Goal: Task Accomplishment & Management: Use online tool/utility

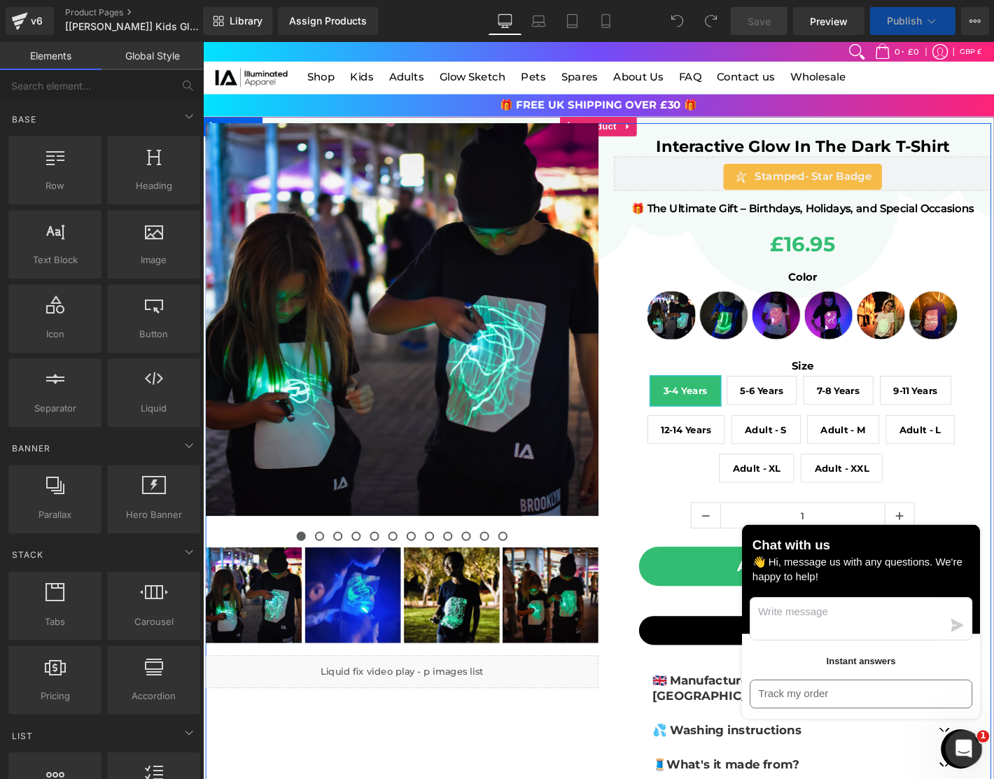
click at [963, 746] on icon "Open Intercom Messenger" at bounding box center [962, 747] width 23 height 23
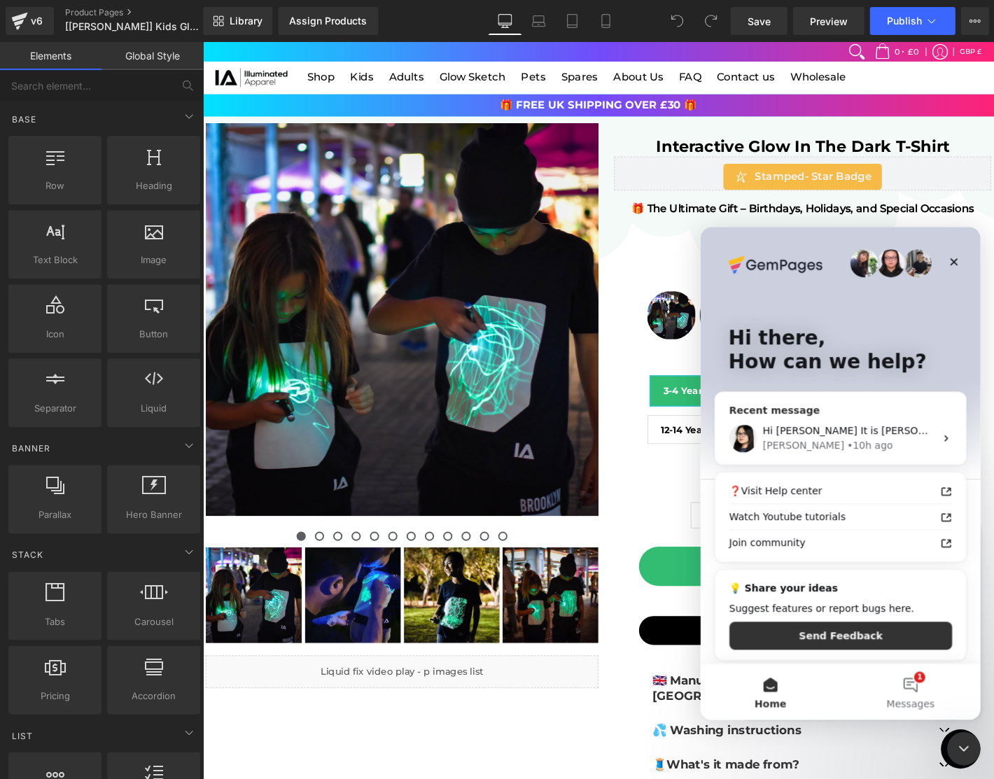
click at [825, 437] on div "Hi [PERSON_NAME] It is [PERSON_NAME] joining the conversation with [PERSON_NAME…" at bounding box center [848, 431] width 172 height 15
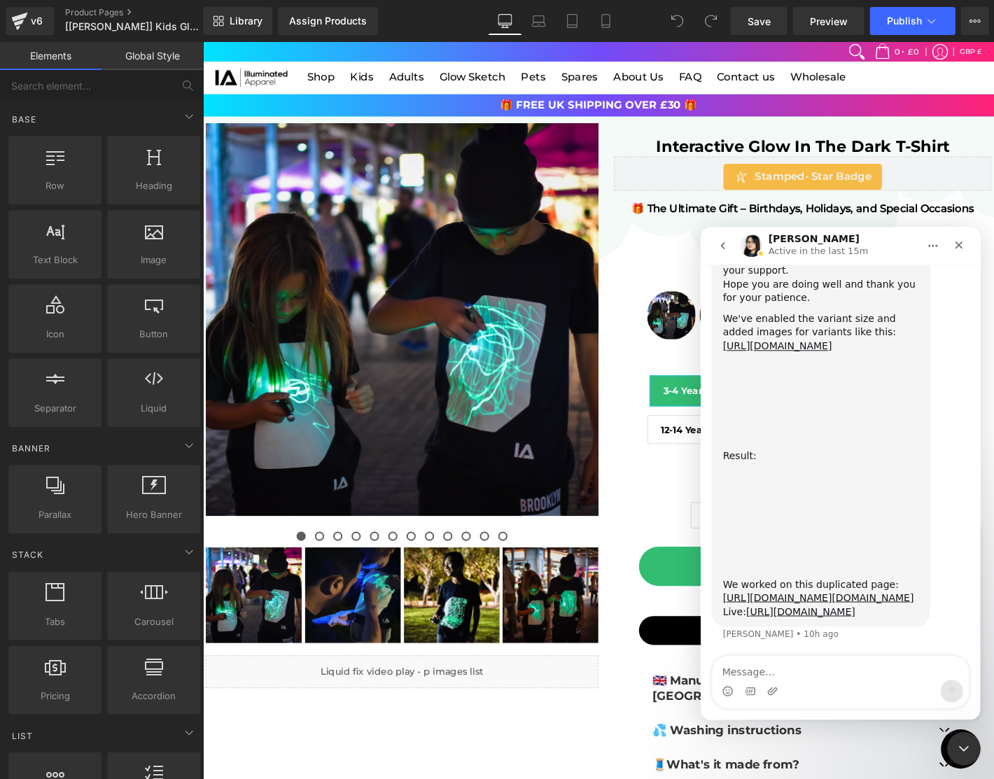
scroll to position [2693, 0]
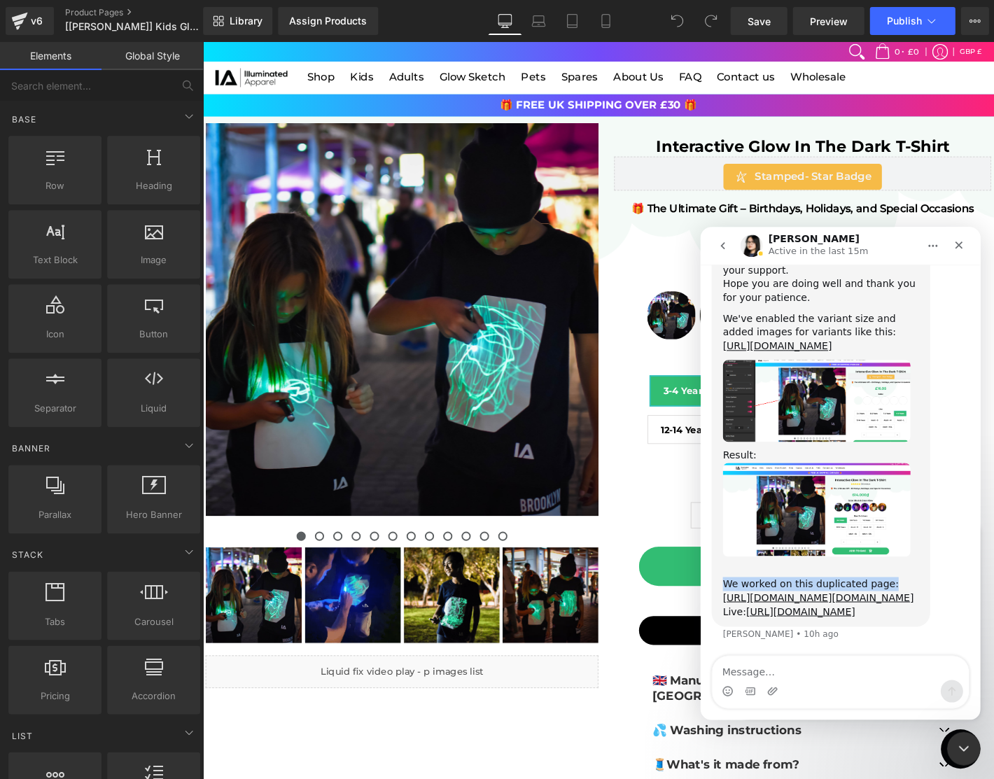
drag, startPoint x: 905, startPoint y: 471, endPoint x: 702, endPoint y: 473, distance: 202.4
click at [894, 564] on div "We worked on this duplicated page: [URL][DOMAIN_NAME][DOMAIN_NAME]" at bounding box center [821, 584] width 196 height 41
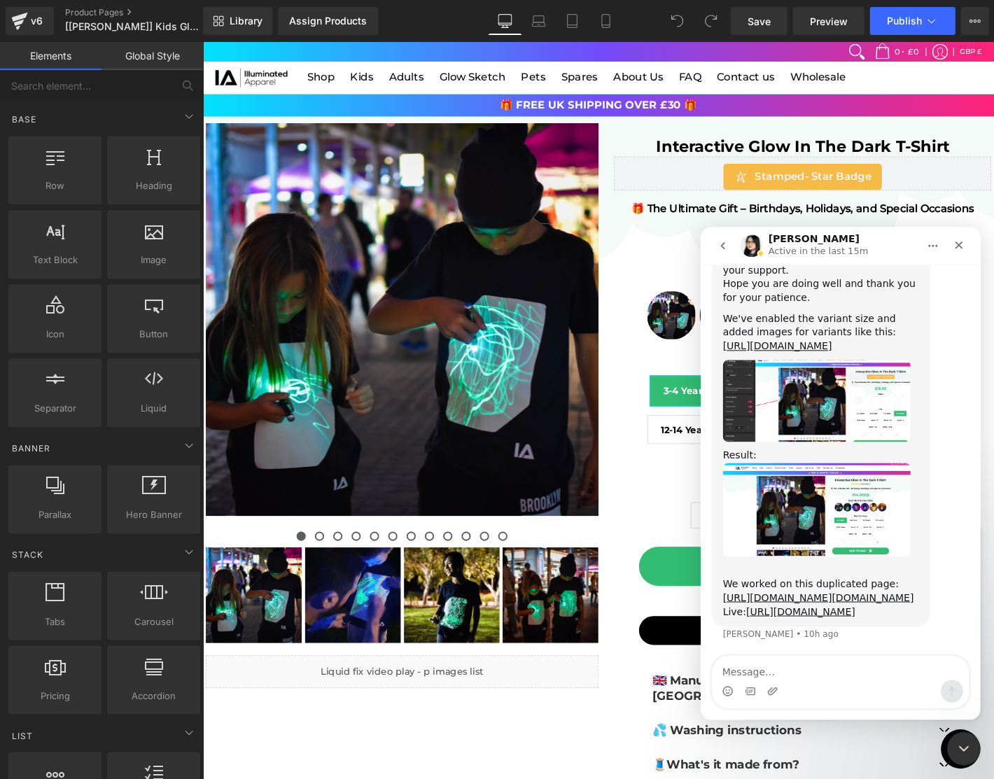
click at [634, 351] on div at bounding box center [497, 368] width 994 height 737
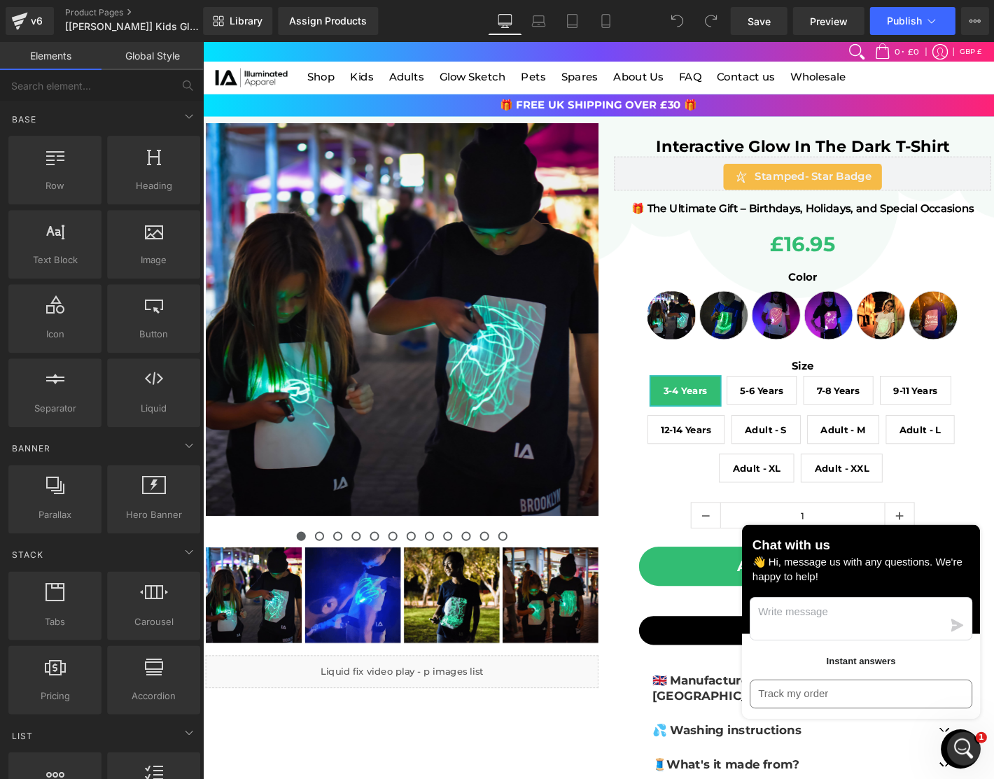
scroll to position [1386, 0]
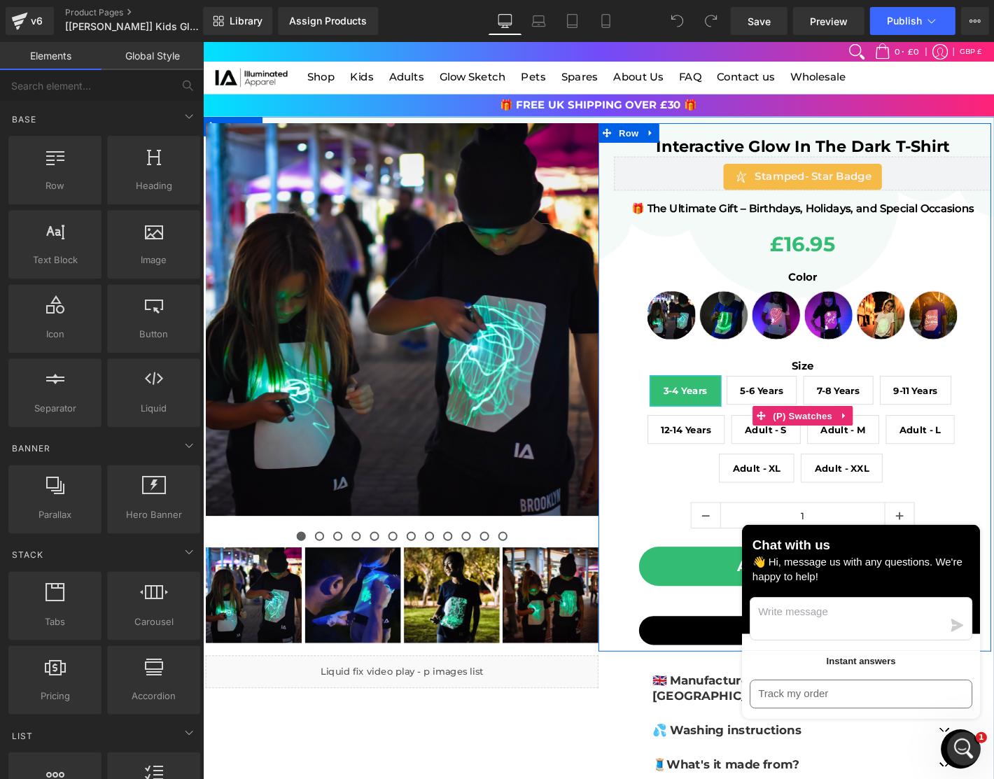
click at [789, 408] on span "5-6 Years" at bounding box center [801, 414] width 46 height 29
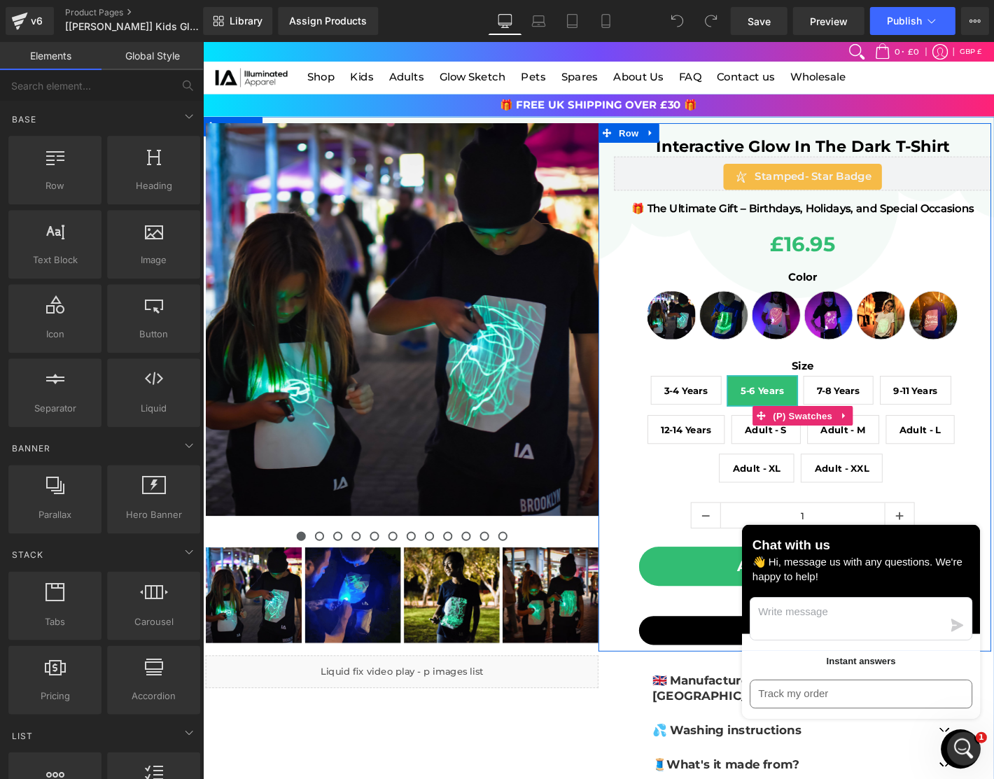
click at [770, 444] on span "Adult - S" at bounding box center [805, 456] width 74 height 31
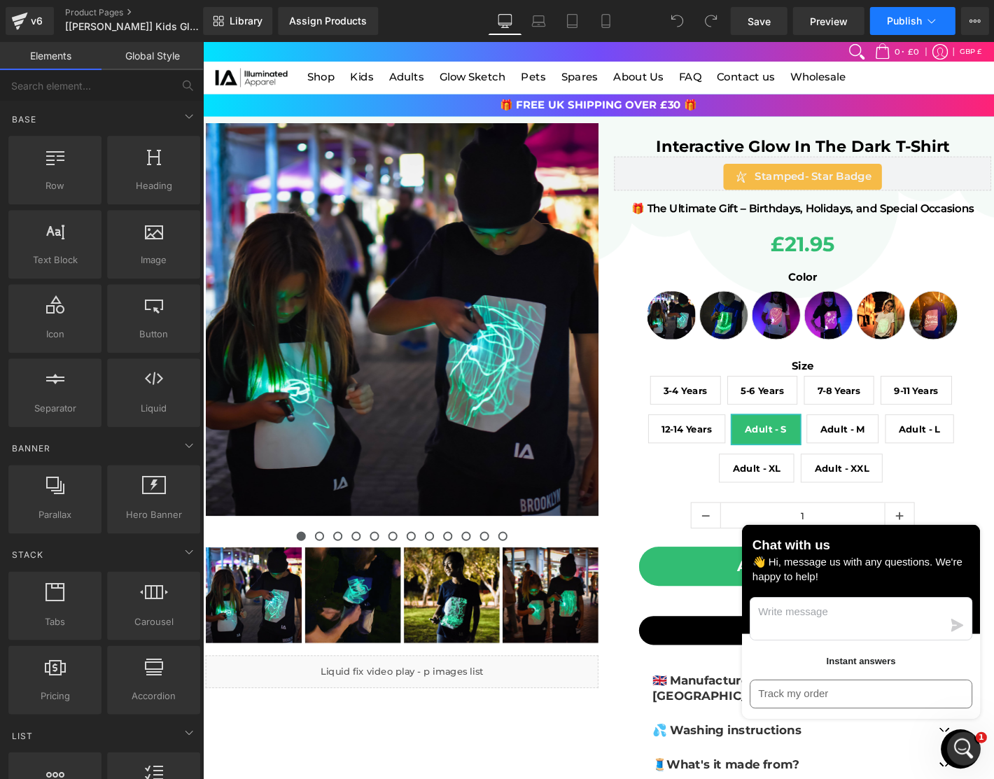
click at [926, 27] on icon at bounding box center [931, 21] width 14 height 14
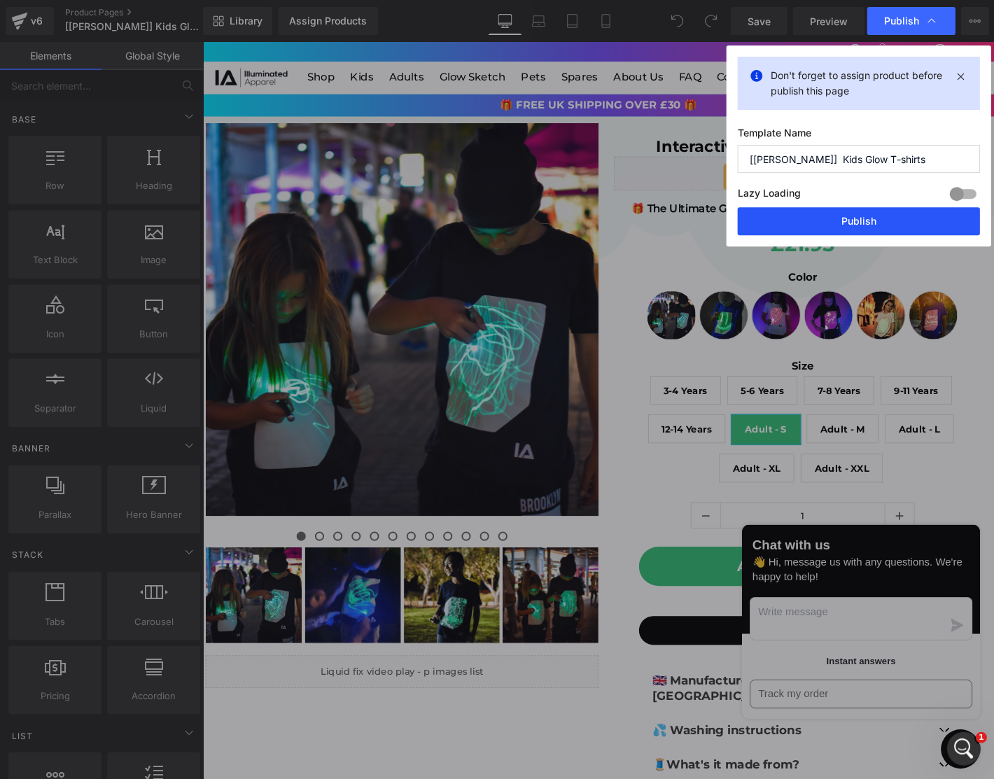
click at [837, 214] on button "Publish" at bounding box center [858, 221] width 242 height 28
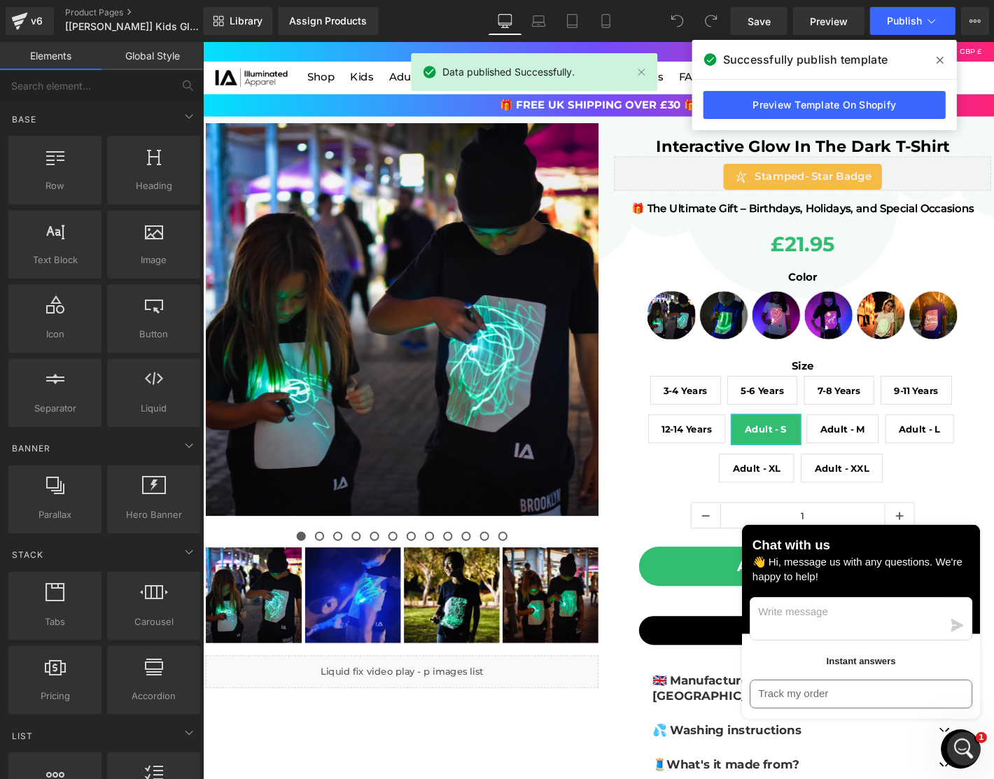
click at [935, 57] on span at bounding box center [939, 60] width 22 height 22
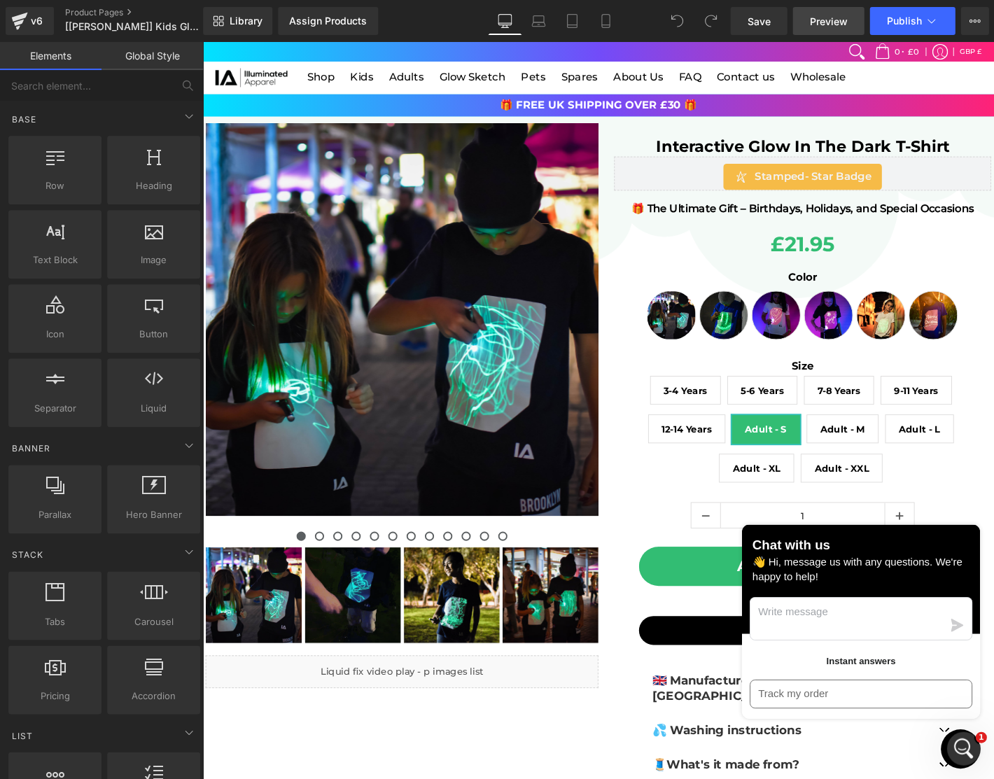
click at [827, 20] on span "Preview" at bounding box center [828, 21] width 38 height 15
click at [85, 13] on link "Product Pages" at bounding box center [145, 12] width 161 height 11
click at [98, 10] on link "Product Pages" at bounding box center [145, 12] width 161 height 11
